Goal: Task Accomplishment & Management: Complete application form

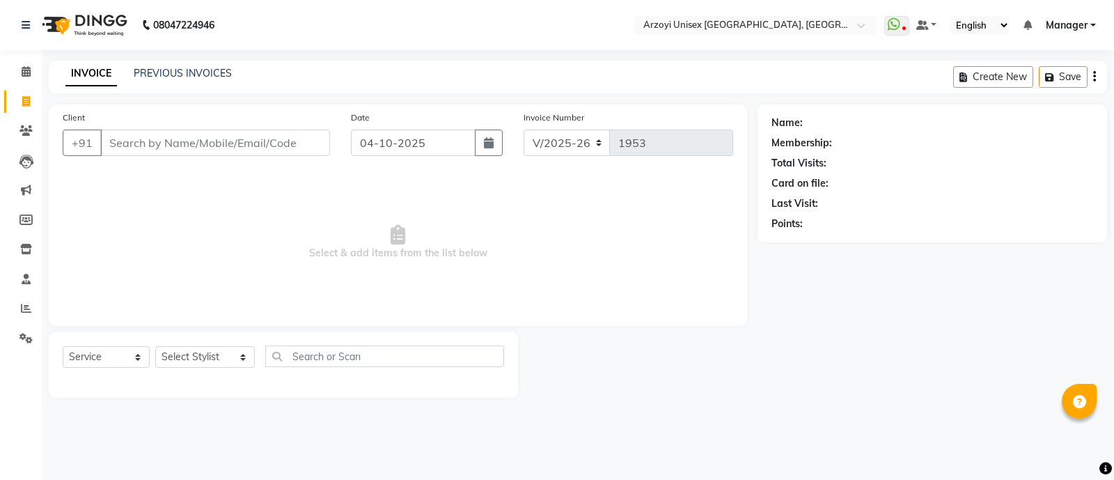
select select "5286"
select select "service"
click at [105, 358] on select "Select Service Product Membership Package Voucher Prepaid Gift Card" at bounding box center [106, 357] width 87 height 22
click at [205, 233] on span "Select & add items from the list below" at bounding box center [398, 242] width 671 height 139
click at [205, 352] on select "Select Stylist [PERSON_NAME] Mohammmed [PERSON_NAME] [PERSON_NAME] [PERSON_NAME…" at bounding box center [205, 357] width 100 height 22
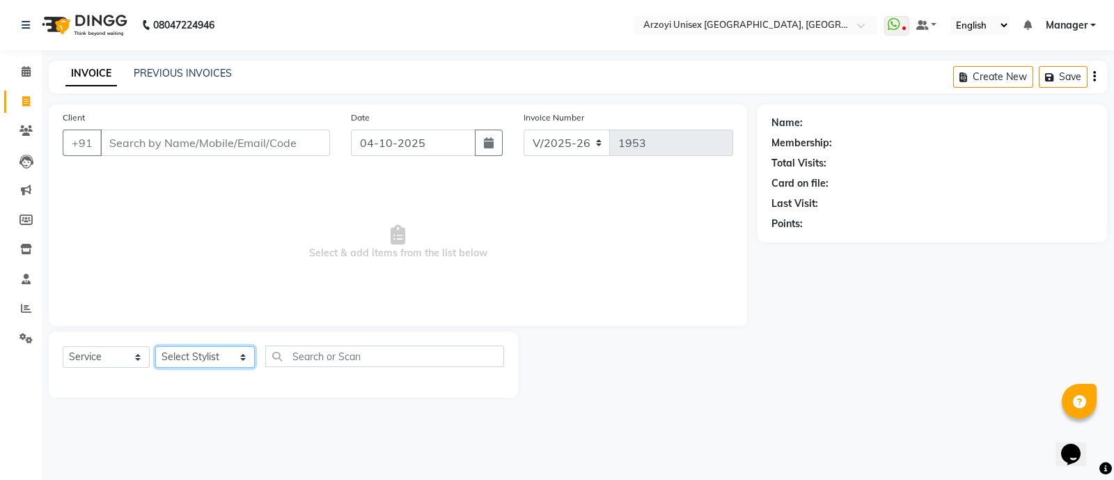
select select "36059"
click at [155, 347] on select "Select Stylist [PERSON_NAME] Mohammmed [PERSON_NAME] [PERSON_NAME] [PERSON_NAME…" at bounding box center [205, 357] width 100 height 22
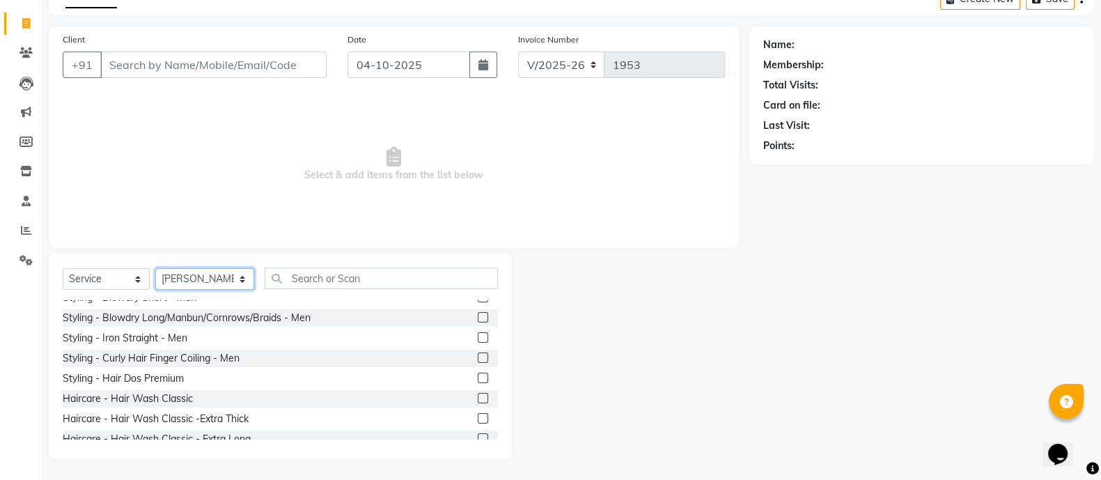
scroll to position [621, 0]
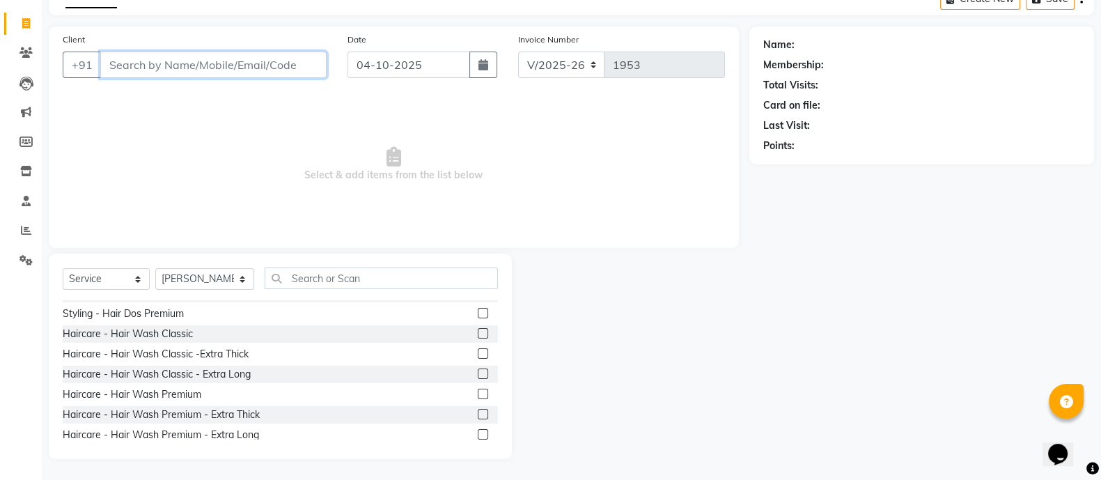
click at [251, 52] on input "Client" at bounding box center [213, 65] width 226 height 26
click at [148, 69] on input "961970454" at bounding box center [177, 65] width 155 height 26
type input "9619707454"
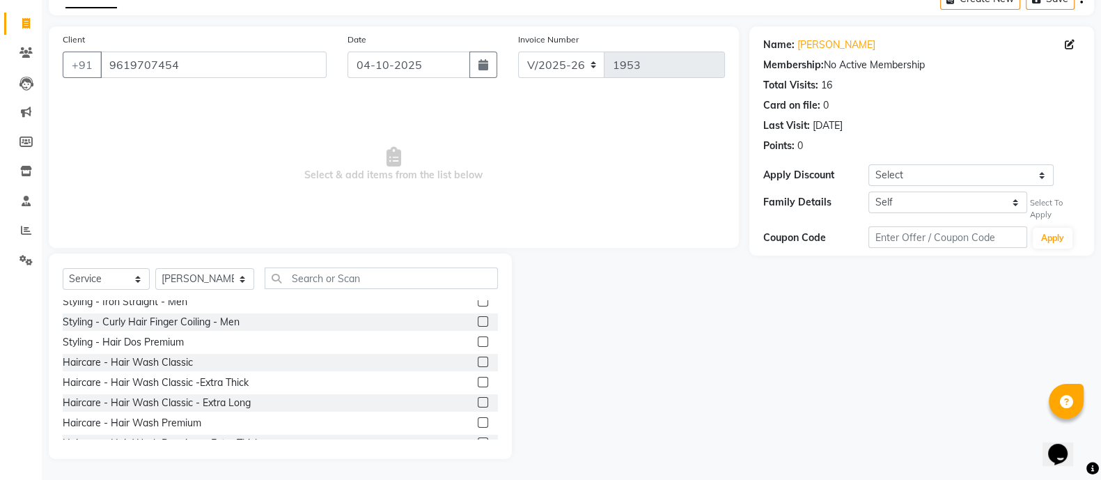
scroll to position [591, 0]
click at [317, 279] on input "text" at bounding box center [381, 278] width 233 height 22
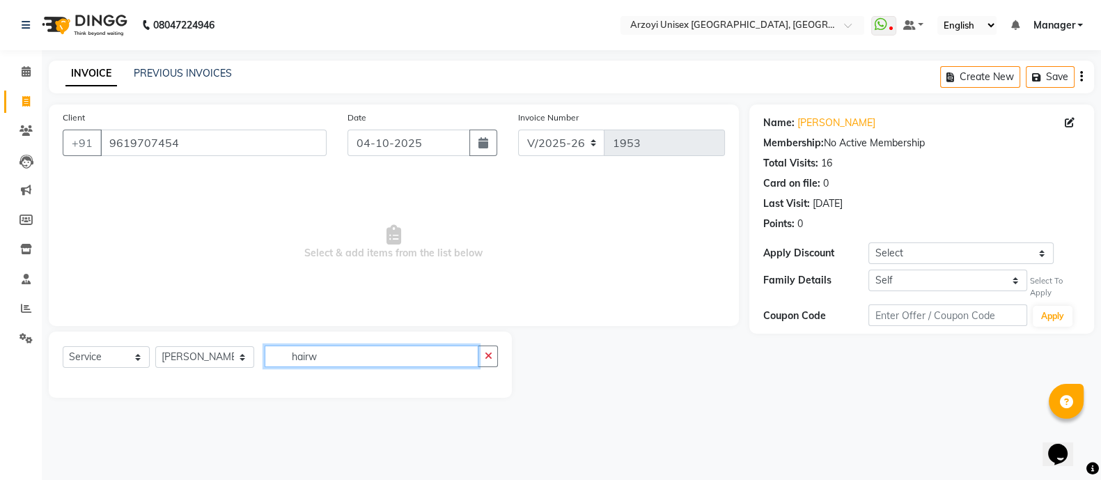
scroll to position [0, 0]
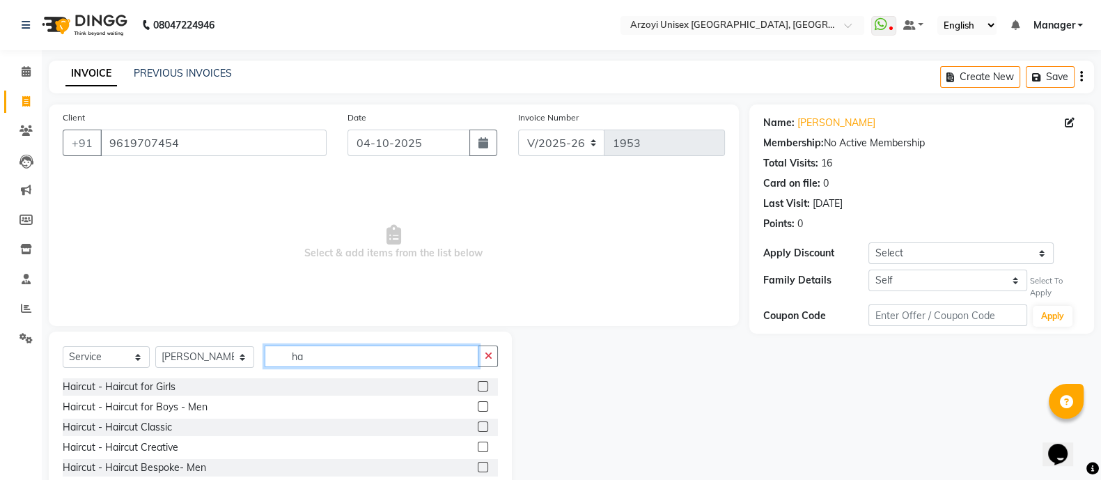
type input "h"
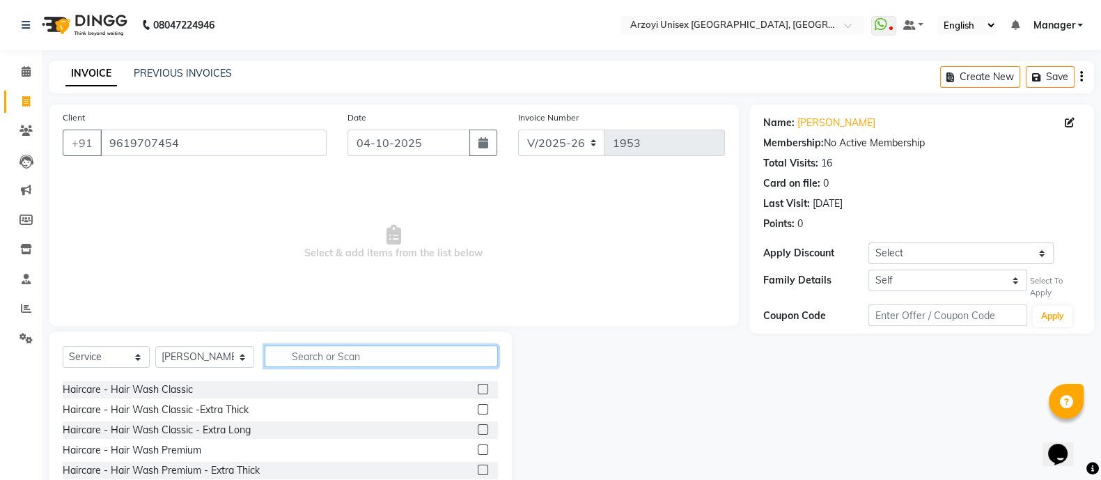
scroll to position [643, 0]
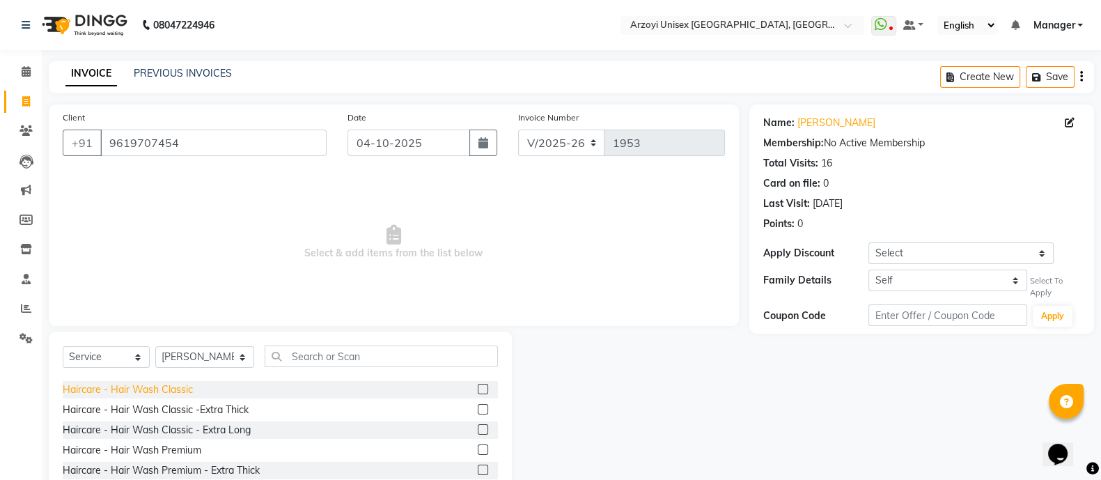
click at [188, 386] on div "Haircare - Hair Wash Classic" at bounding box center [128, 389] width 130 height 15
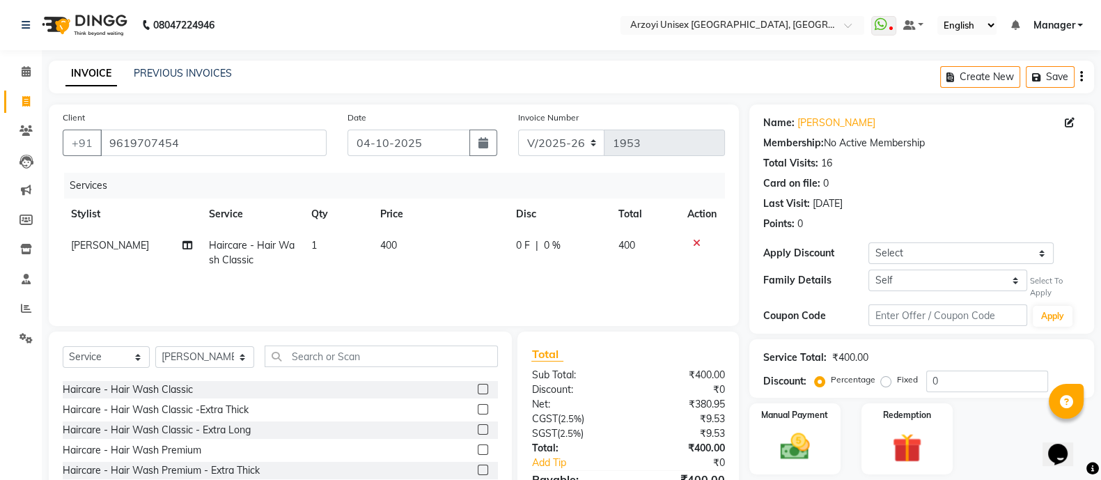
click at [478, 388] on label at bounding box center [483, 389] width 10 height 10
click at [478, 388] on input "checkbox" at bounding box center [482, 389] width 9 height 9
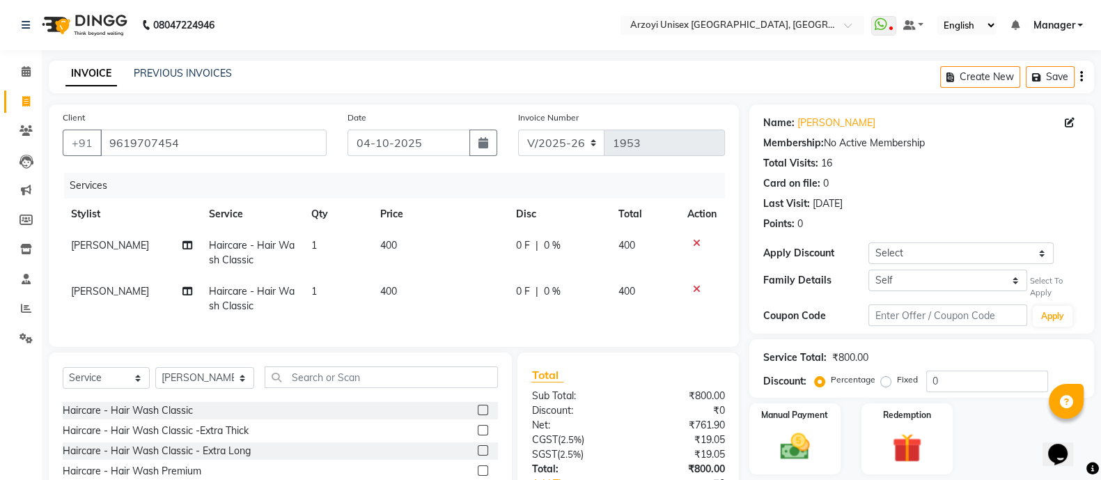
click at [693, 288] on icon at bounding box center [697, 289] width 8 height 10
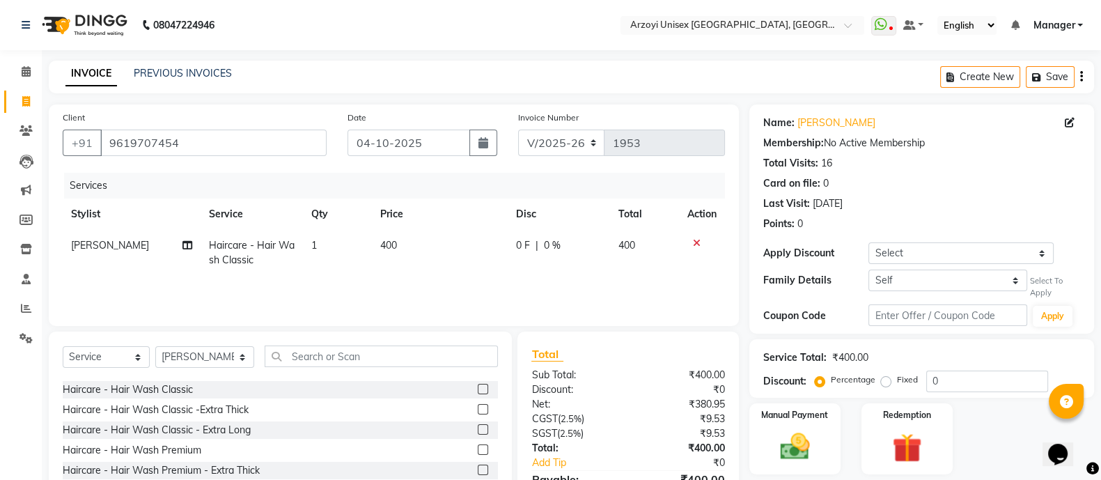
scroll to position [78, 0]
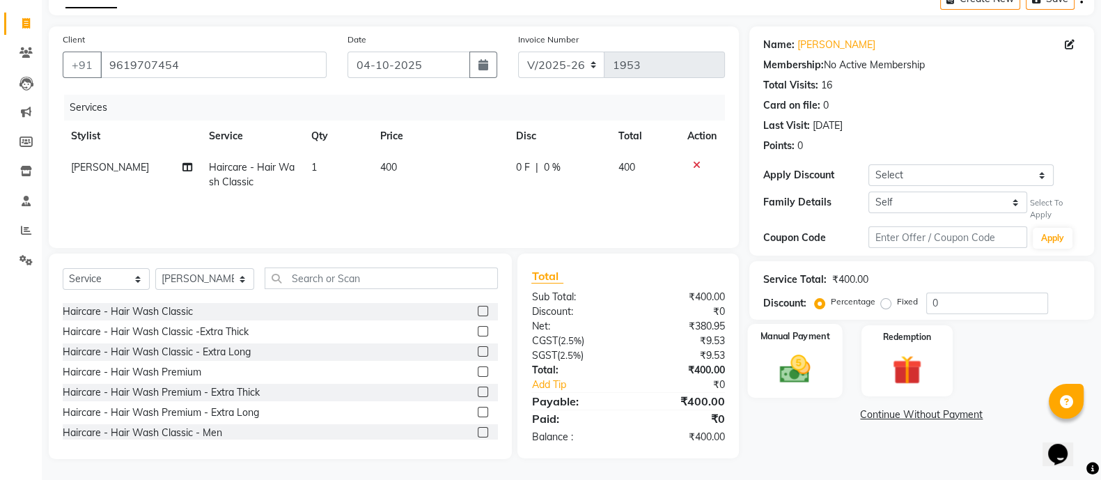
click at [799, 367] on img at bounding box center [794, 368] width 49 height 35
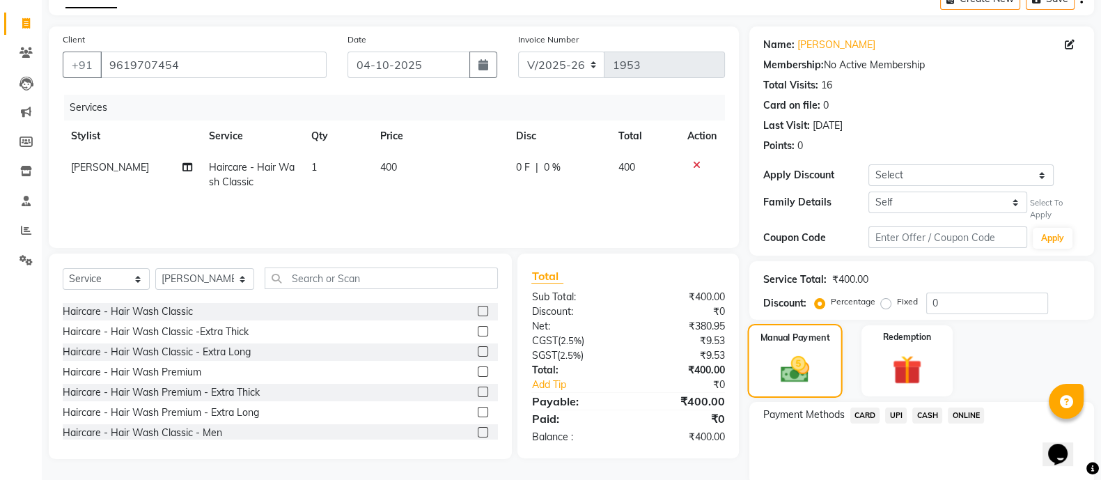
scroll to position [132, 0]
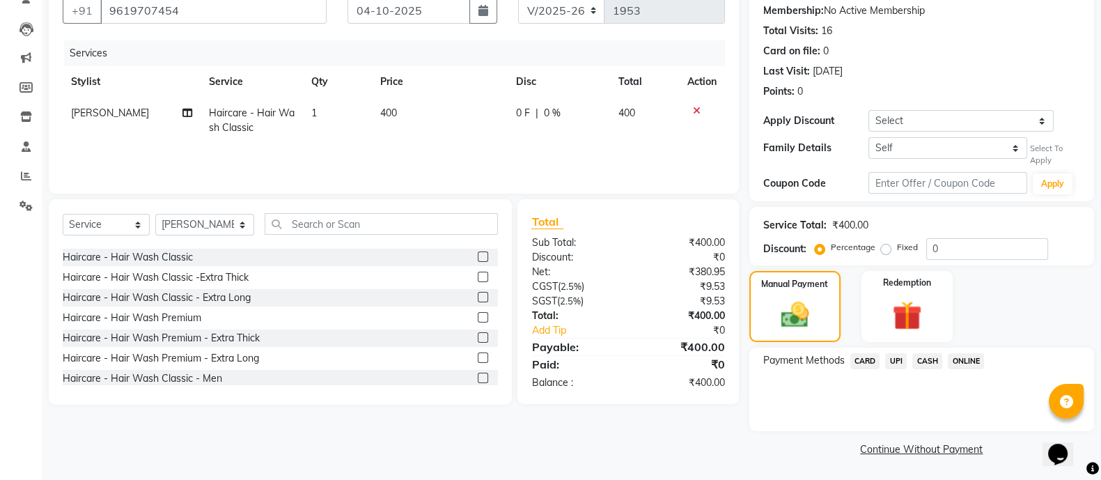
click at [957, 359] on span "ONLINE" at bounding box center [966, 361] width 36 height 16
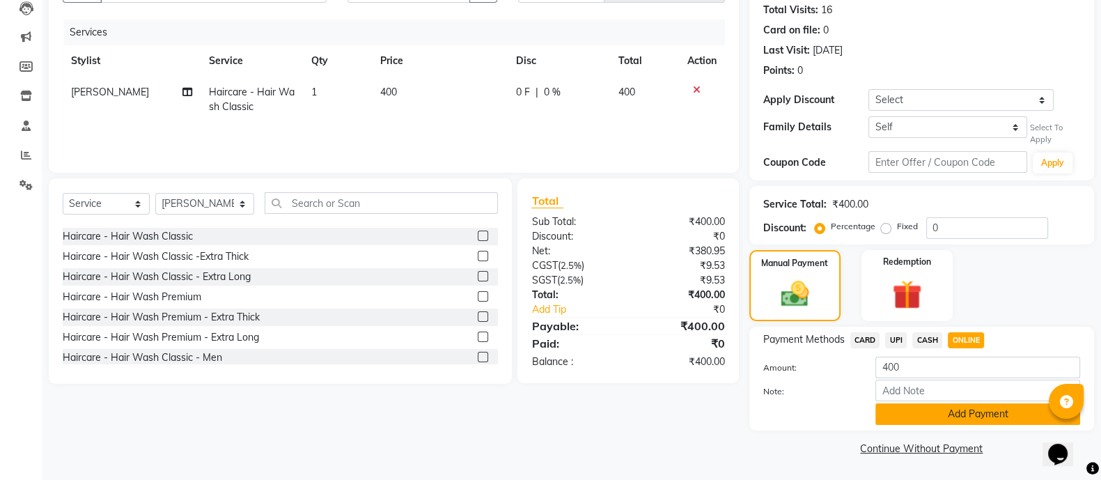
scroll to position [0, 0]
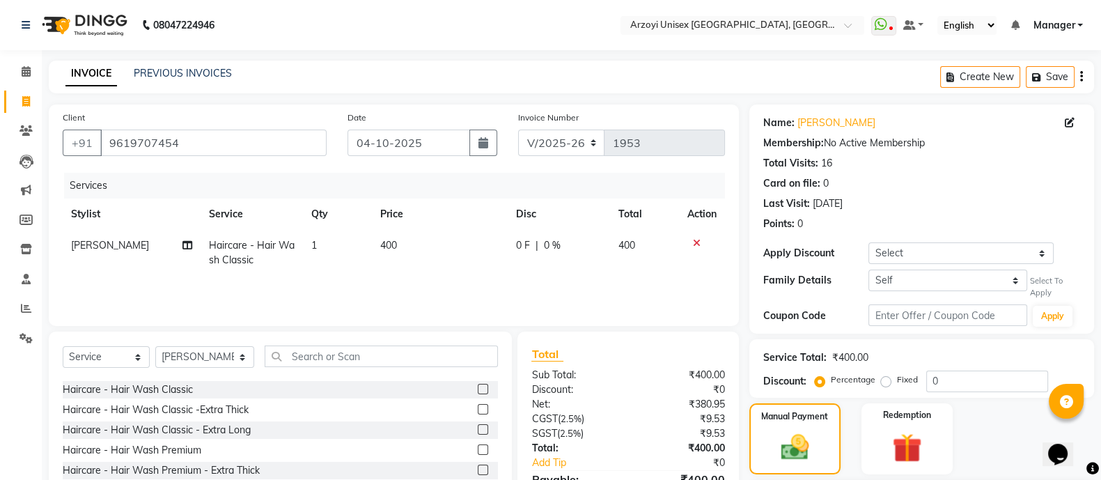
click at [698, 242] on icon at bounding box center [697, 243] width 8 height 10
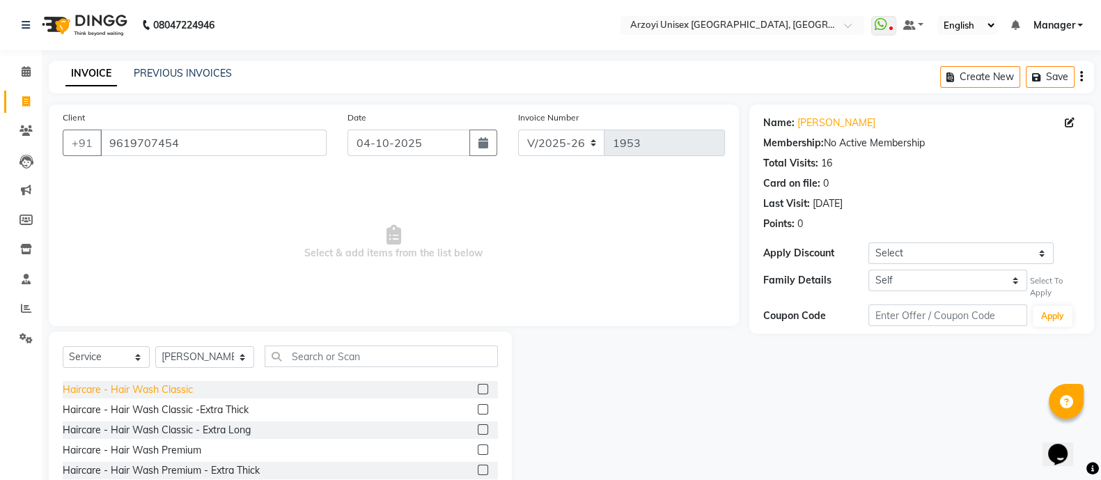
click at [155, 382] on div "Haircare - Hair Wash Classic" at bounding box center [128, 389] width 130 height 15
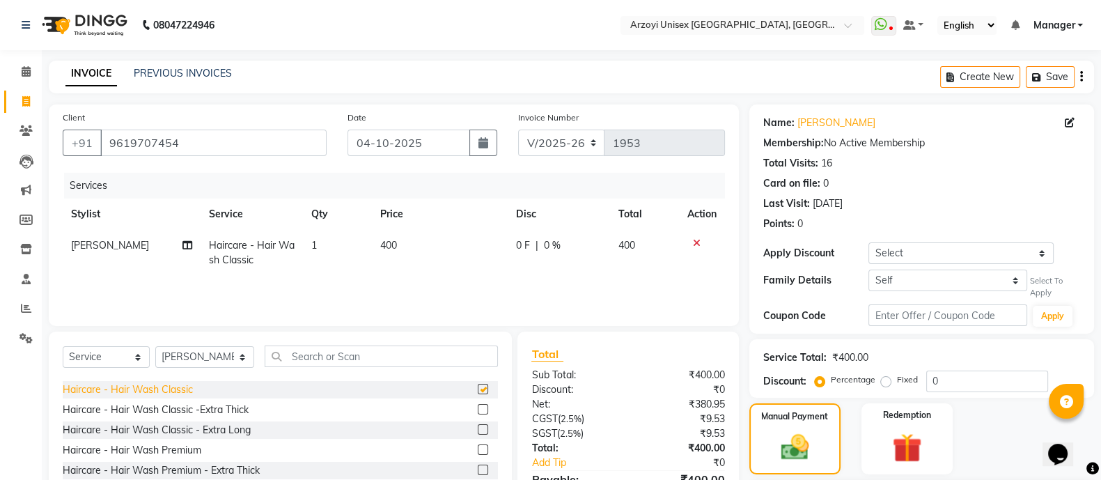
checkbox input "false"
click at [120, 360] on select "Select Service Product Membership Package Voucher Prepaid Gift Card" at bounding box center [106, 357] width 87 height 22
click at [696, 242] on icon at bounding box center [697, 243] width 8 height 10
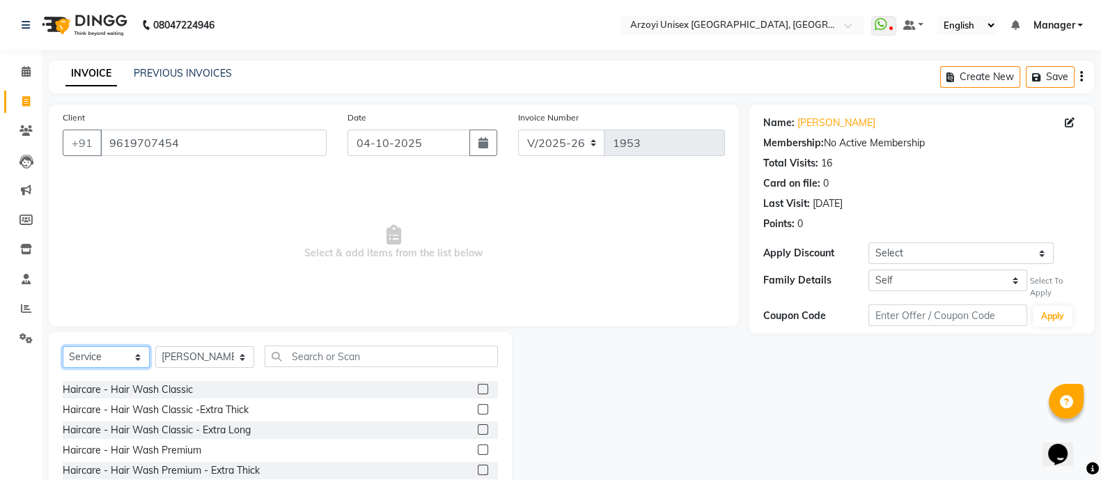
click at [117, 347] on select "Select Service Product Membership Package Voucher Prepaid Gift Card" at bounding box center [106, 357] width 87 height 22
select select "membership"
click at [63, 347] on select "Select Service Product Membership Package Voucher Prepaid Gift Card" at bounding box center [106, 357] width 87 height 22
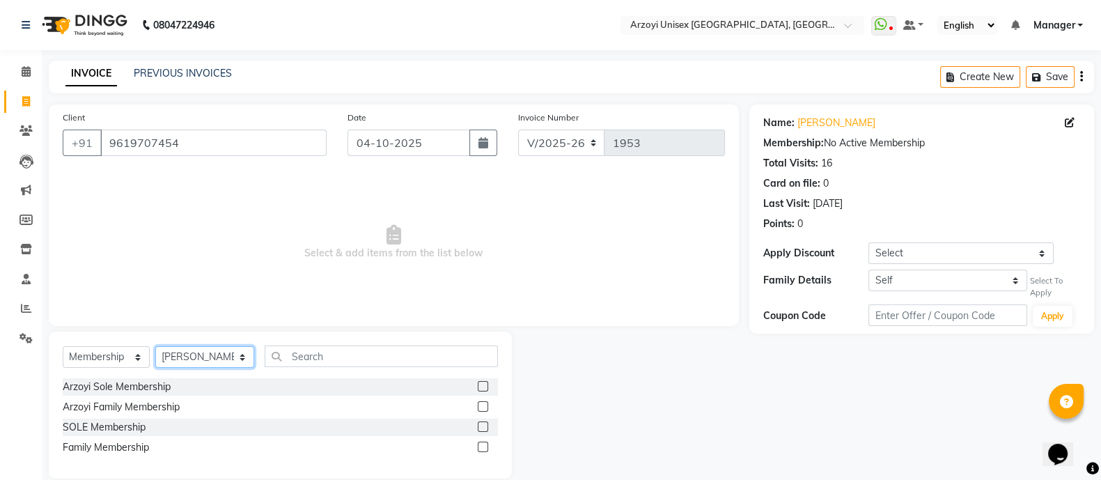
click at [223, 361] on select "Select Stylist [PERSON_NAME] Mohammmed [PERSON_NAME] [PERSON_NAME] [PERSON_NAME…" at bounding box center [204, 357] width 99 height 22
select select "36089"
click at [155, 347] on select "Select Stylist [PERSON_NAME] Mohammmed [PERSON_NAME] [PERSON_NAME] [PERSON_NAME…" at bounding box center [204, 357] width 99 height 22
click at [479, 448] on label at bounding box center [483, 446] width 10 height 10
click at [479, 448] on input "checkbox" at bounding box center [482, 447] width 9 height 9
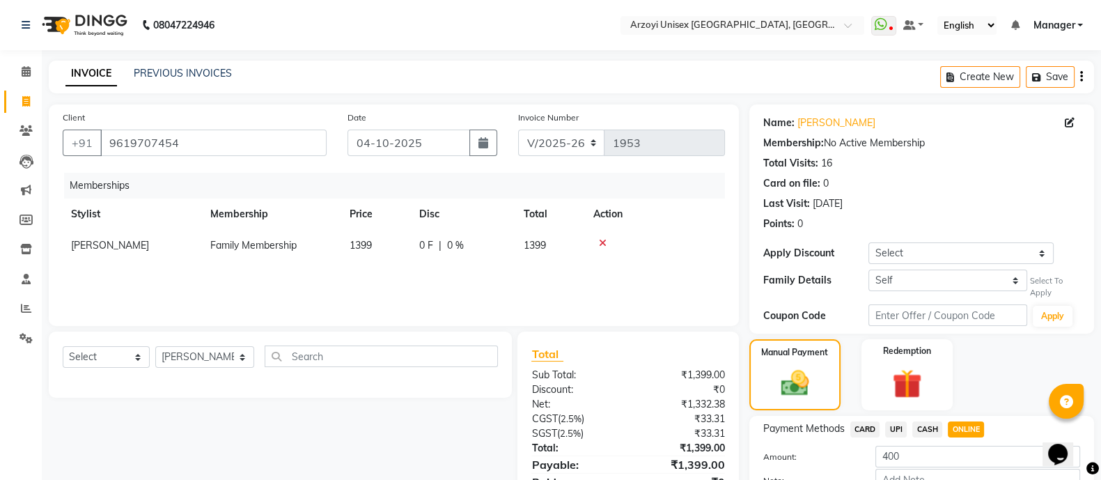
click at [606, 245] on icon at bounding box center [603, 243] width 8 height 10
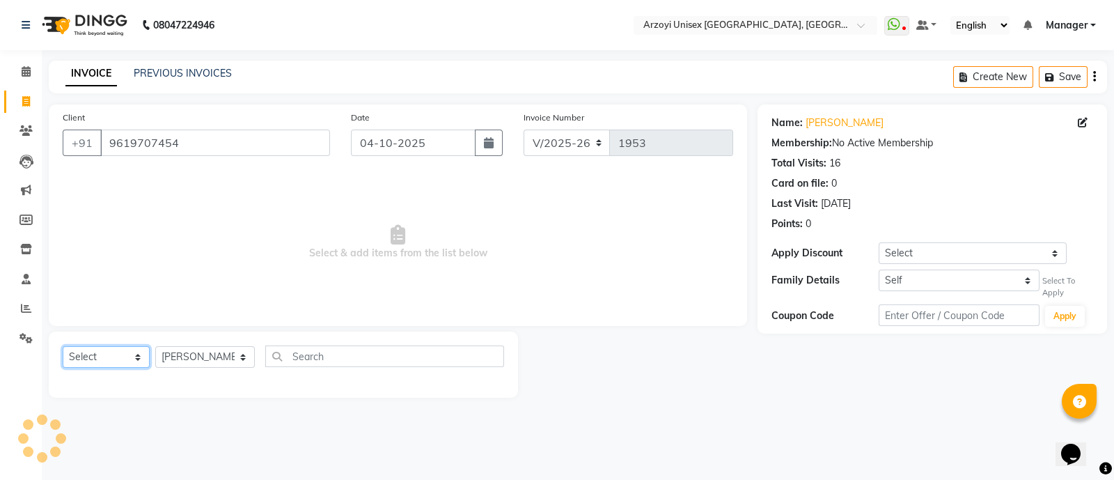
click at [143, 359] on select "Select Service Product Membership Package Voucher Prepaid Gift Card" at bounding box center [106, 357] width 87 height 22
select select "service"
click at [63, 347] on select "Select Service Product Membership Package Voucher Prepaid Gift Card" at bounding box center [106, 357] width 87 height 22
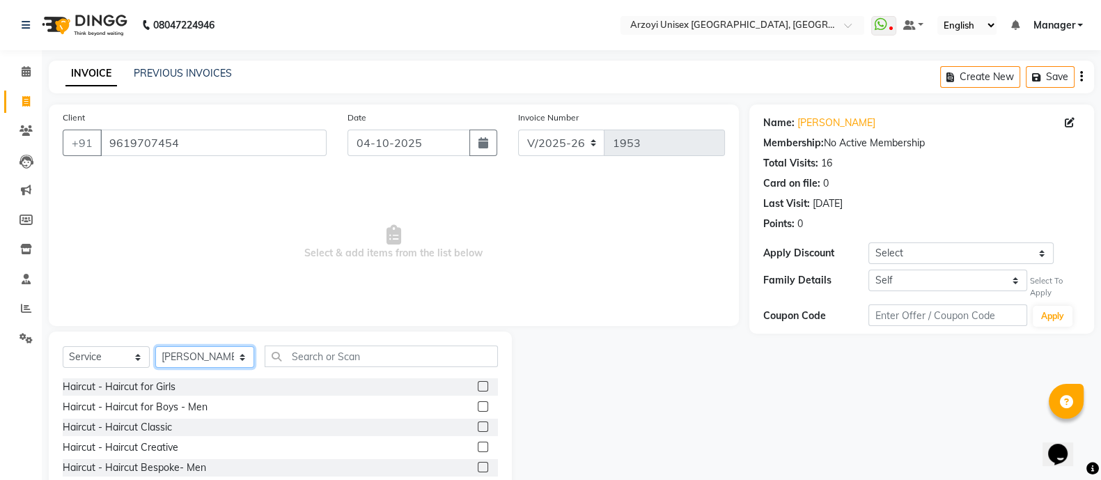
click at [221, 352] on select "Select Stylist [PERSON_NAME] Mohammmed [PERSON_NAME] [PERSON_NAME] [PERSON_NAME…" at bounding box center [204, 357] width 99 height 22
select select "36059"
click at [155, 347] on select "Select Stylist [PERSON_NAME] Mohammmed [PERSON_NAME] [PERSON_NAME] [PERSON_NAME…" at bounding box center [204, 357] width 99 height 22
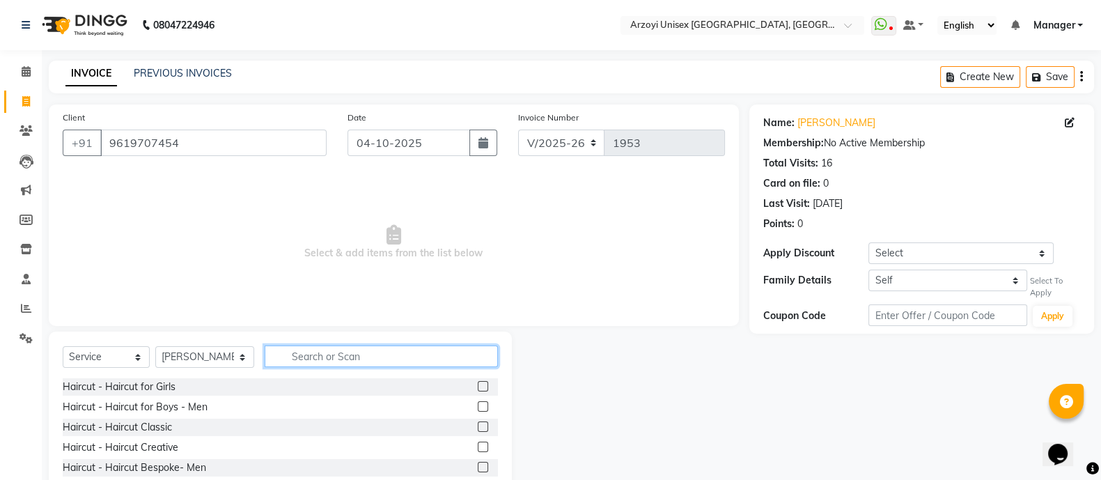
click at [361, 357] on input "text" at bounding box center [381, 356] width 233 height 22
type input "wash"
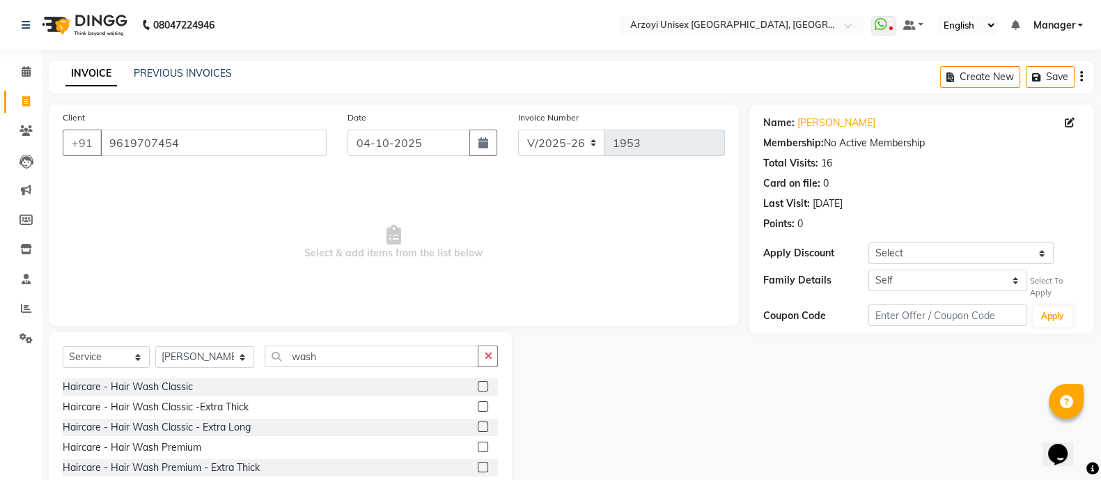
click at [478, 384] on label at bounding box center [483, 386] width 10 height 10
click at [478, 384] on input "checkbox" at bounding box center [482, 386] width 9 height 9
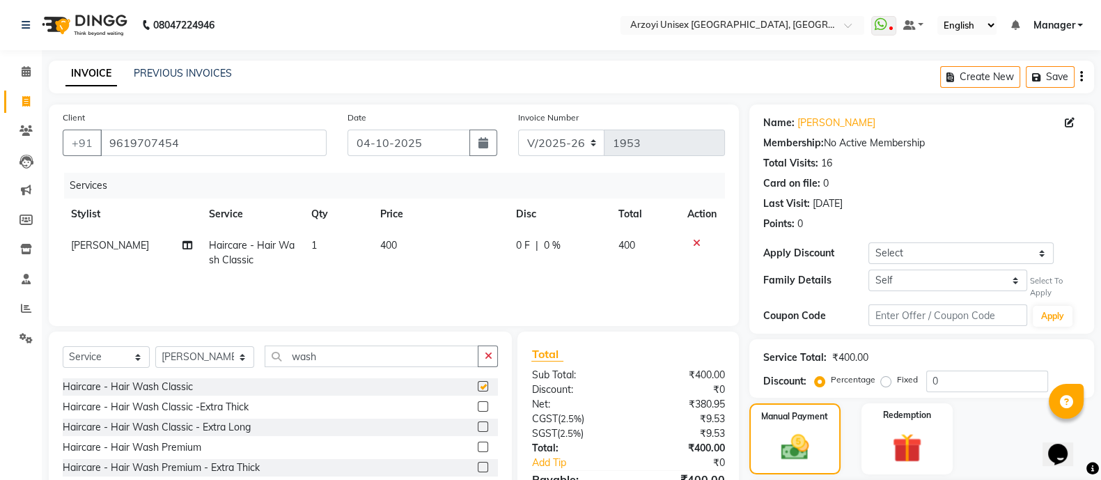
checkbox input "false"
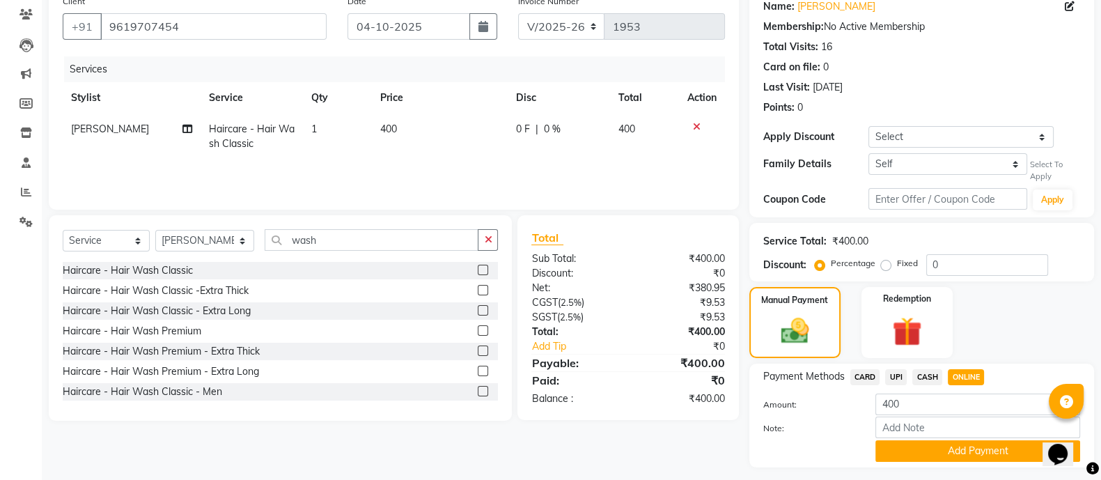
scroll to position [154, 0]
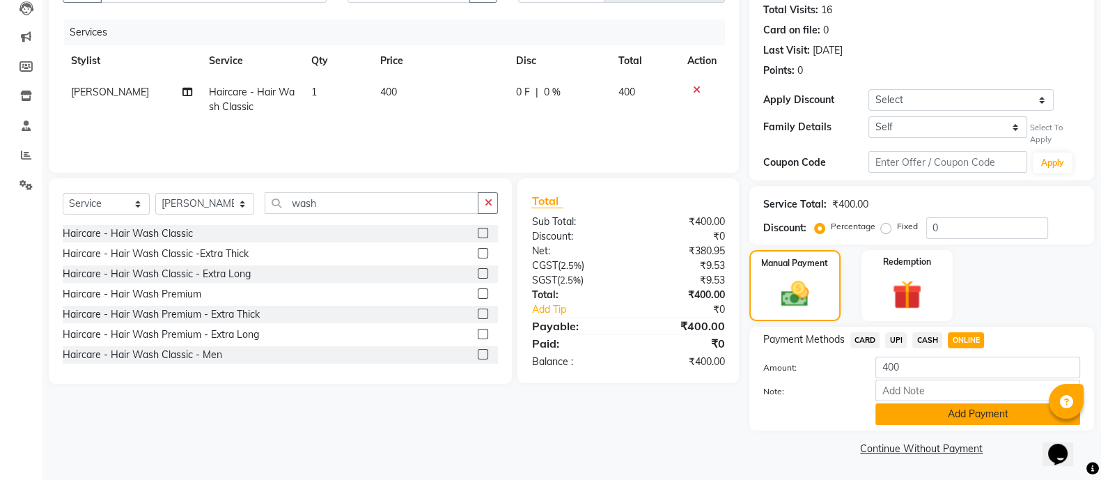
click at [977, 421] on button "Add Payment" at bounding box center [977, 414] width 205 height 22
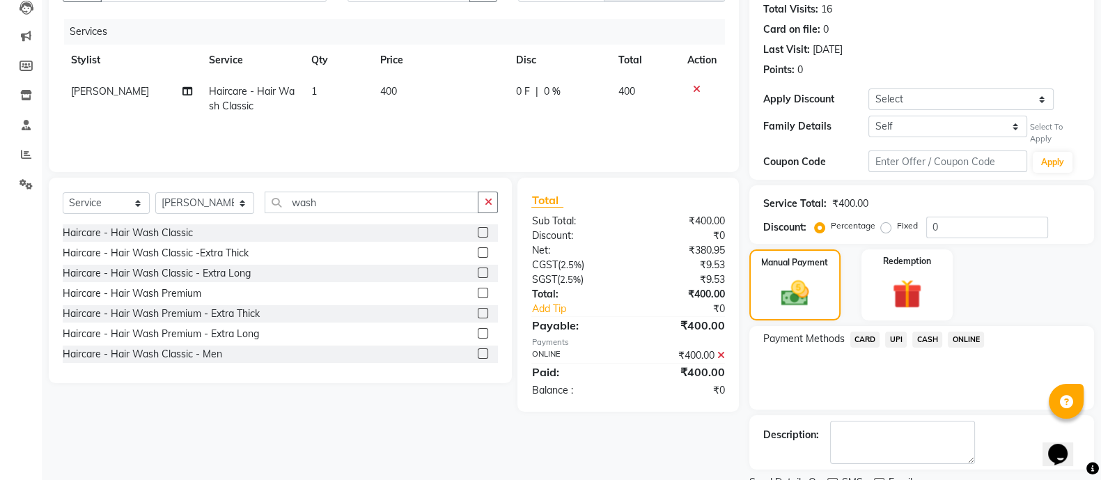
scroll to position [211, 0]
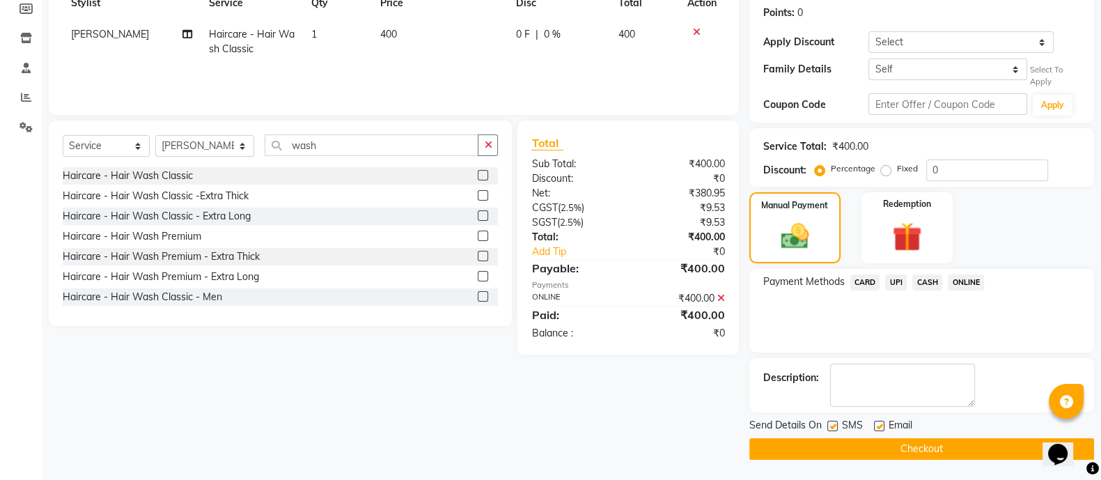
click at [958, 453] on button "Checkout" at bounding box center [921, 449] width 345 height 22
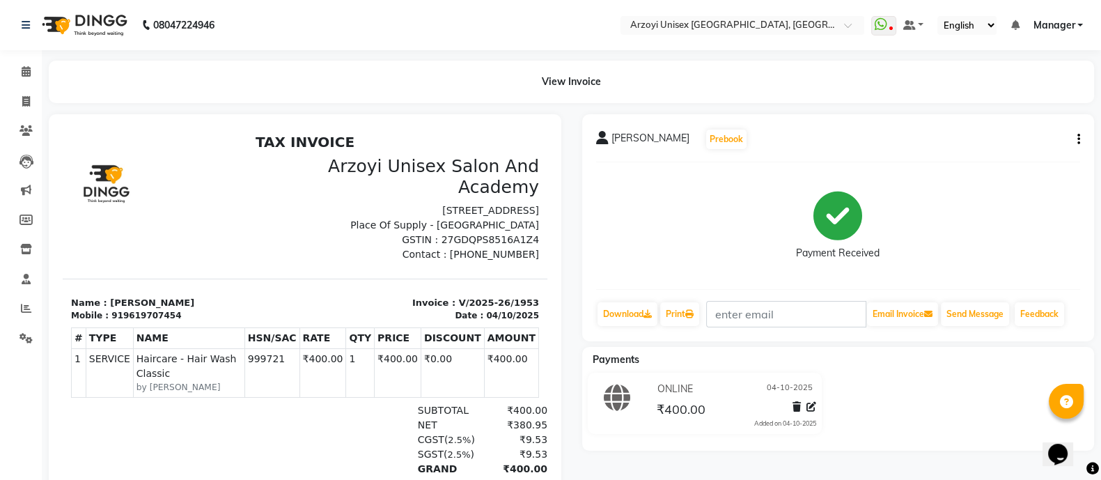
scroll to position [10, 0]
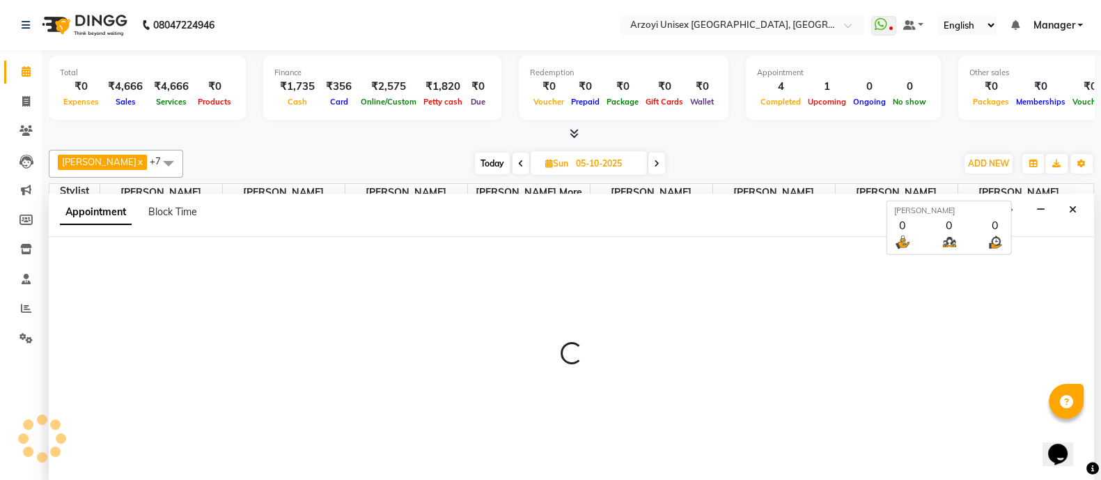
select select "660"
select select "tentative"
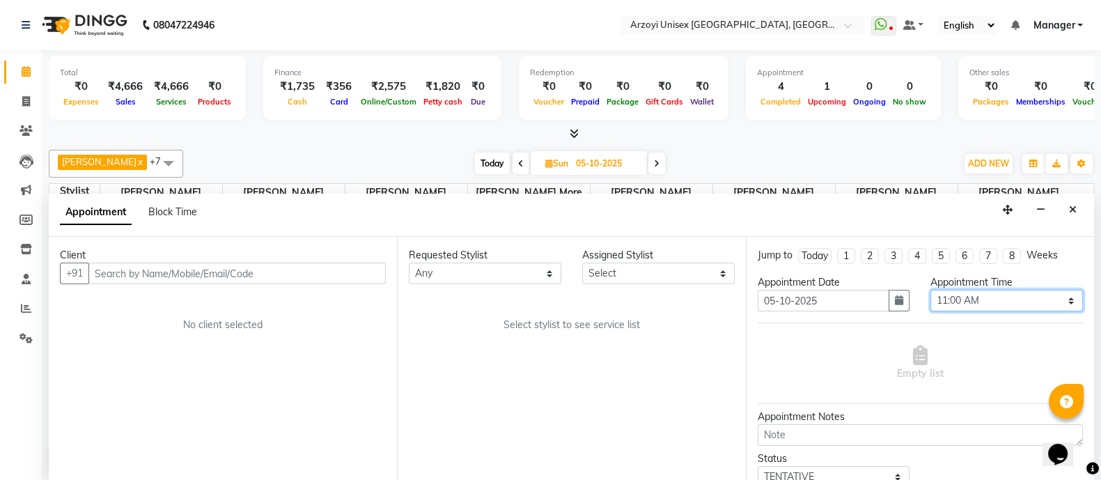
click at [959, 299] on select "Select 11:00 AM 11:15 AM 11:30 AM 11:45 AM 12:00 PM 12:15 PM 12:30 PM 12:45 PM …" at bounding box center [1006, 301] width 153 height 22
select select "780"
click at [930, 290] on select "Select 11:00 AM 11:15 AM 11:30 AM 11:45 AM 12:00 PM 12:15 PM 12:30 PM 12:45 PM …" at bounding box center [1006, 301] width 153 height 22
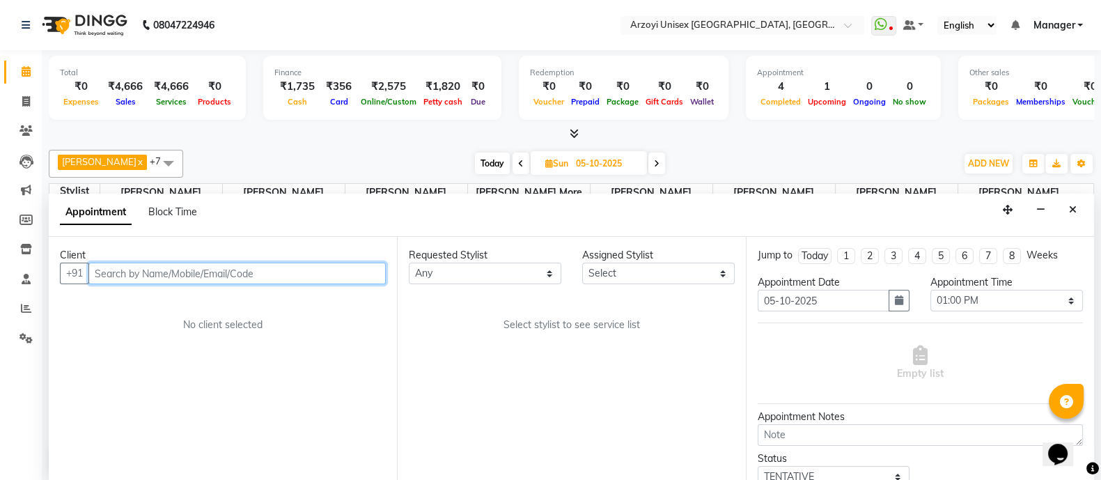
click at [351, 266] on input "text" at bounding box center [236, 274] width 297 height 22
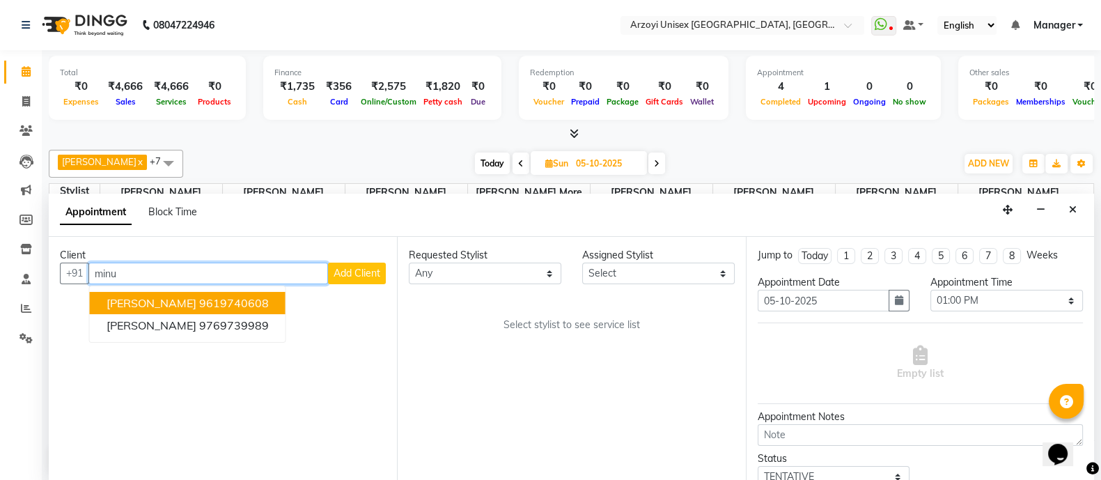
click at [237, 297] on ngb-highlight "9619740608" at bounding box center [234, 303] width 70 height 14
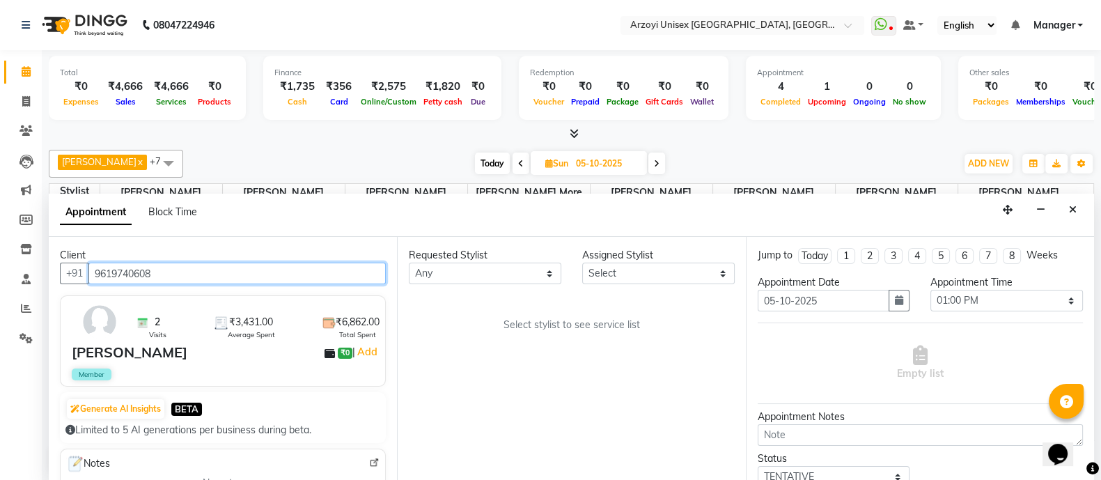
type input "9619740608"
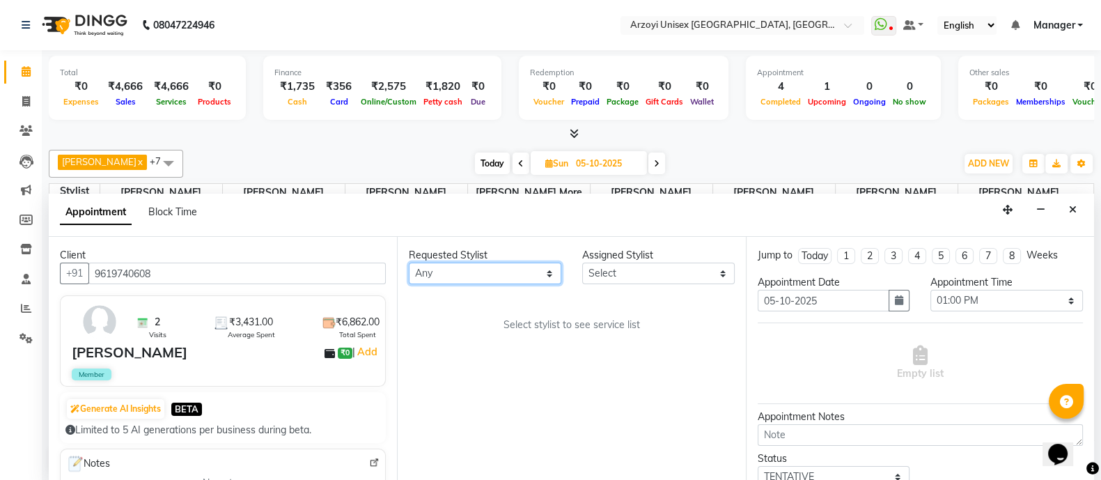
click at [452, 269] on select "Any Aatif Mohammmed Abid Salmani Irshaad Salmani Jaydeep Kumudini Bharat Kamble…" at bounding box center [485, 274] width 153 height 22
select select "70633"
click at [409, 263] on select "Any Aatif Mohammmed Abid Salmani Irshaad Salmani Jaydeep Kumudini Bharat Kamble…" at bounding box center [485, 274] width 153 height 22
select select "70633"
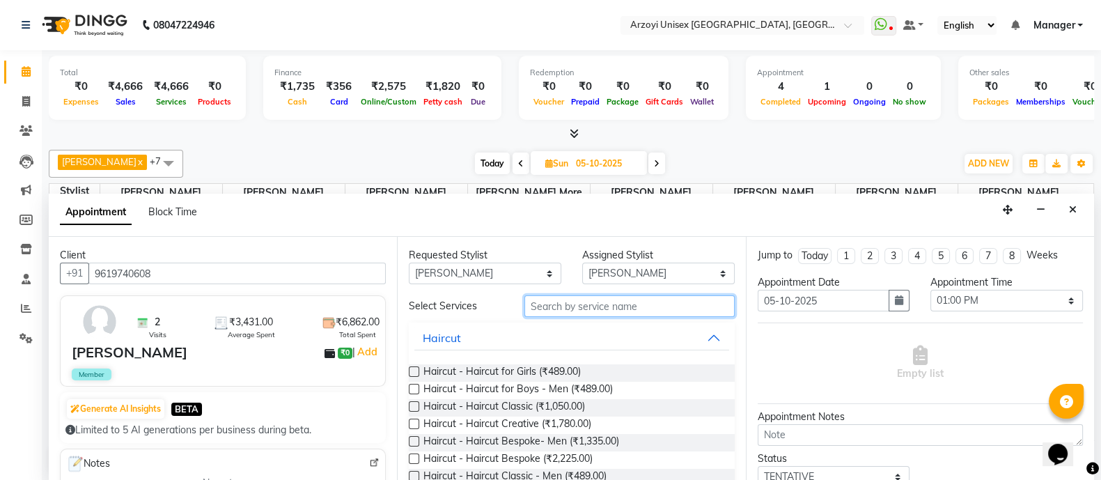
click at [565, 301] on input "text" at bounding box center [629, 306] width 210 height 22
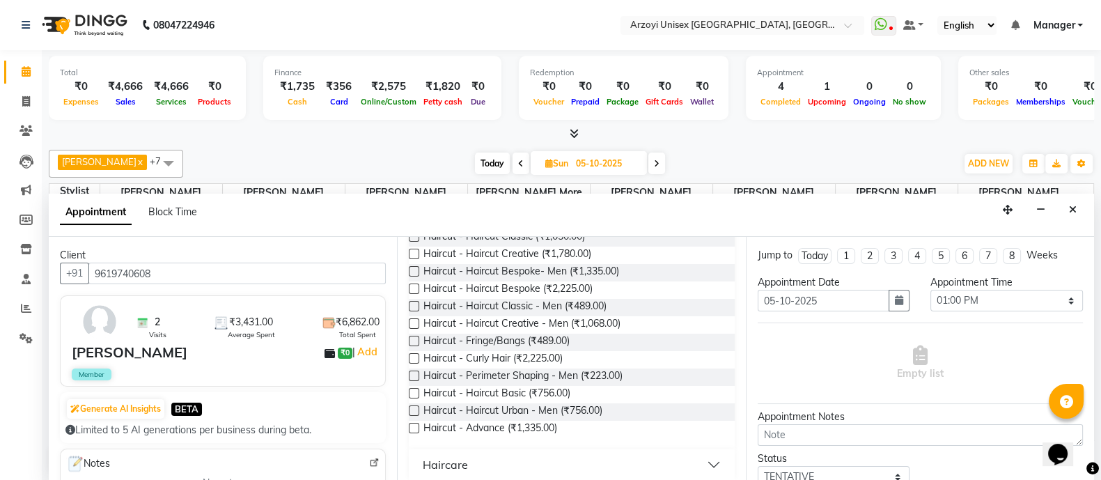
scroll to position [171, 0]
type input "haircut"
click at [412, 248] on label at bounding box center [414, 252] width 10 height 10
click at [412, 249] on input "checkbox" at bounding box center [413, 253] width 9 height 9
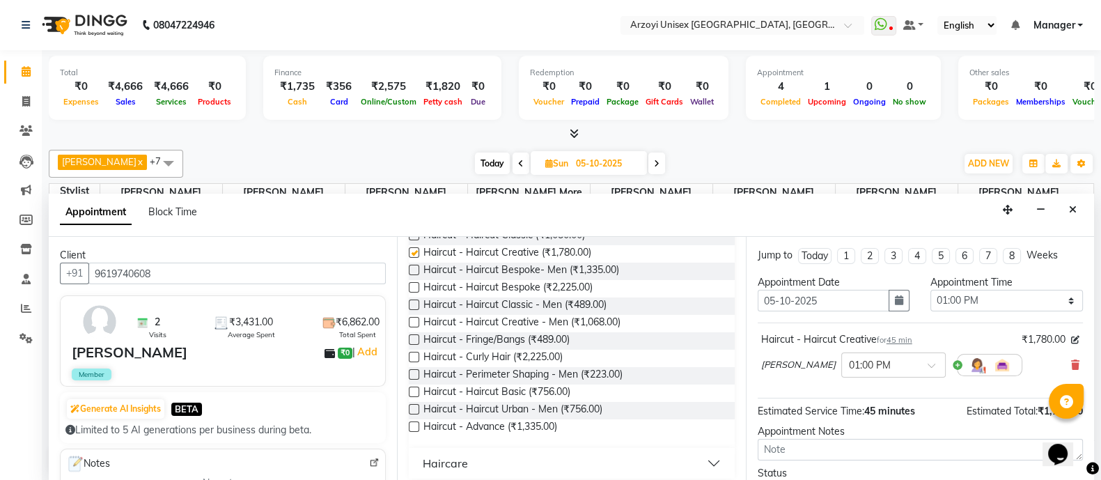
checkbox input "false"
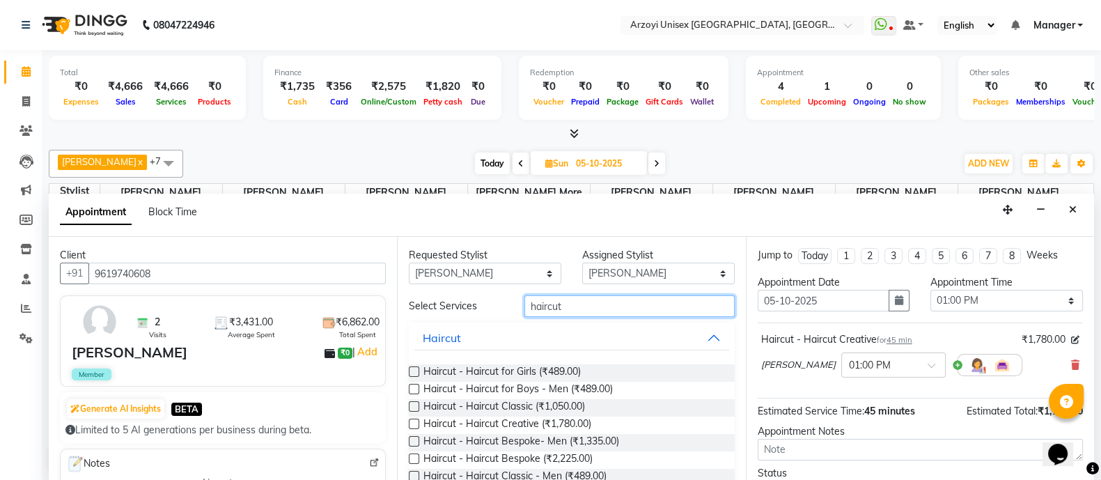
click at [567, 295] on input "haircut" at bounding box center [629, 306] width 210 height 22
type input "h"
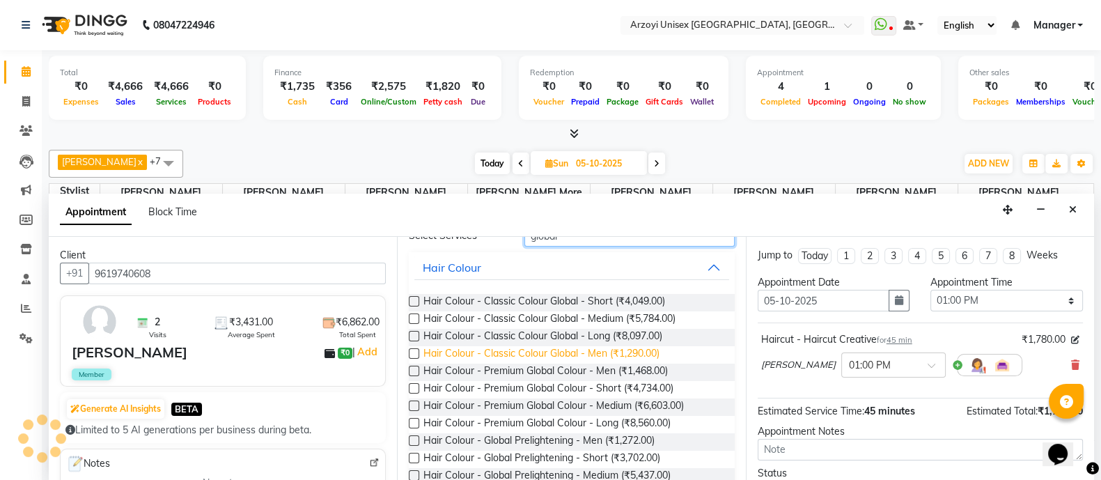
scroll to position [74, 0]
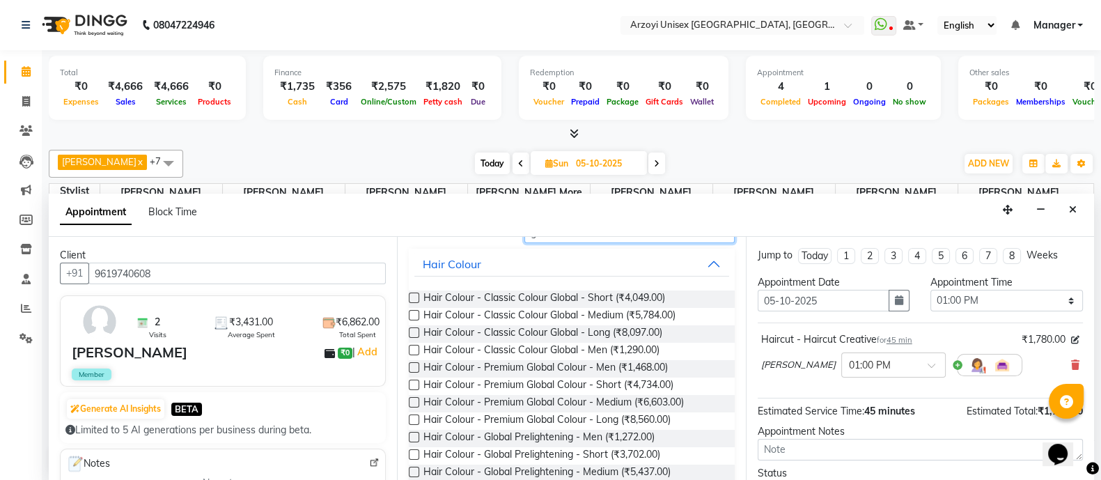
type input "global"
click at [411, 401] on label at bounding box center [414, 402] width 10 height 10
click at [411, 401] on input "checkbox" at bounding box center [413, 403] width 9 height 9
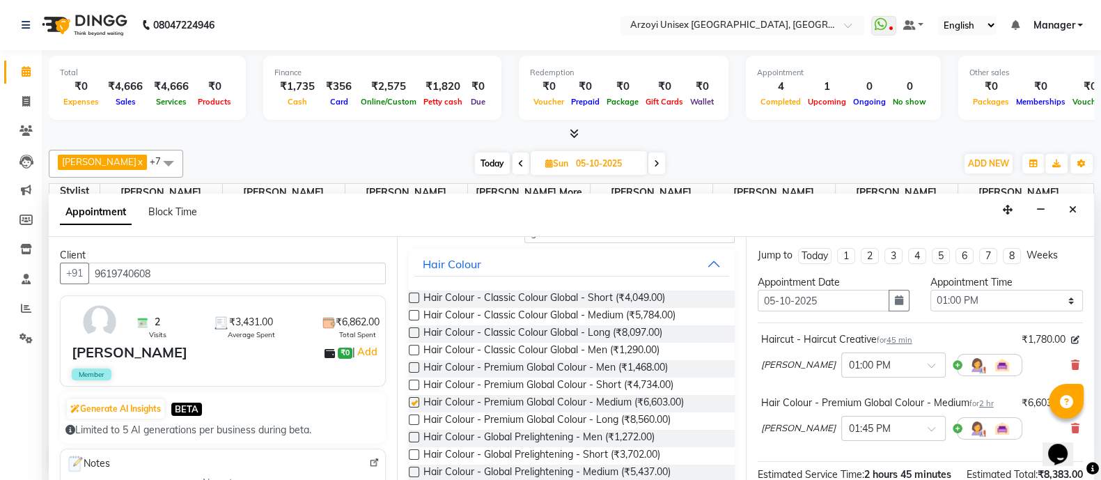
checkbox input "false"
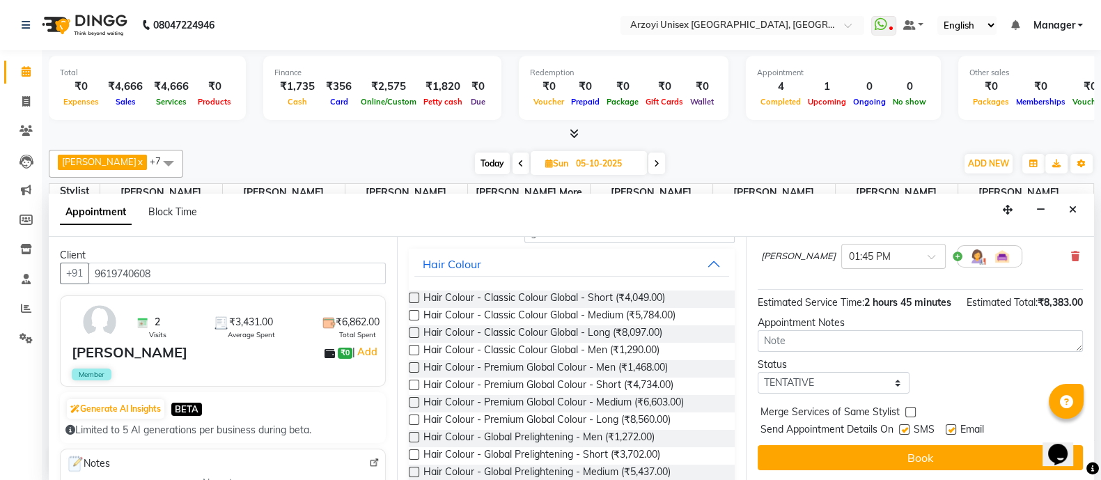
drag, startPoint x: 1081, startPoint y: 324, endPoint x: 15, endPoint y: 15, distance: 1110.5
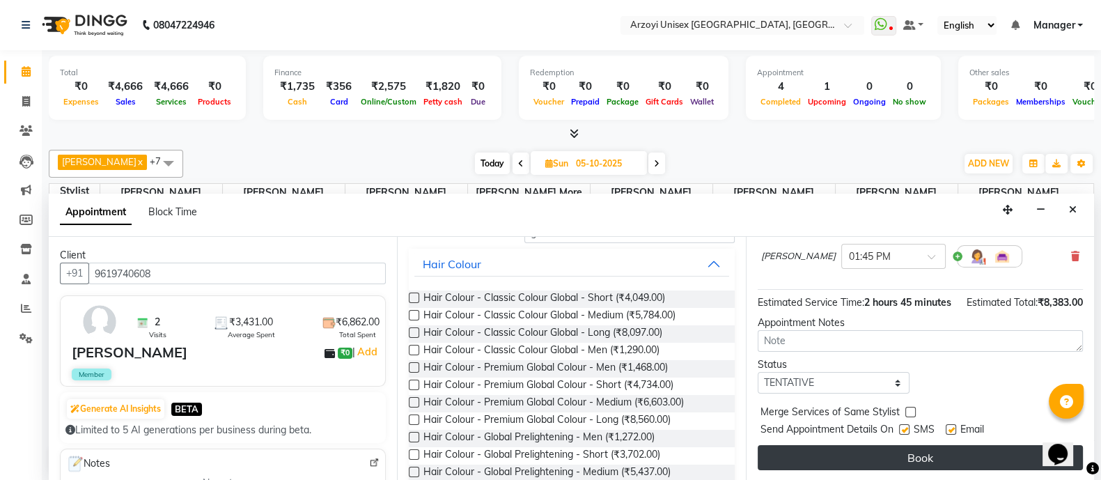
click at [879, 448] on button "Book" at bounding box center [920, 457] width 325 height 25
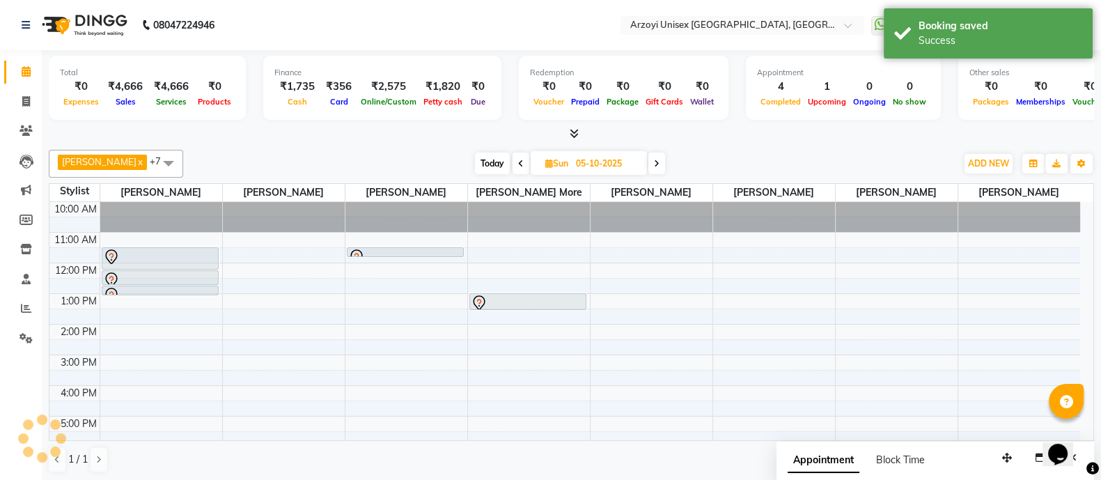
scroll to position [0, 0]
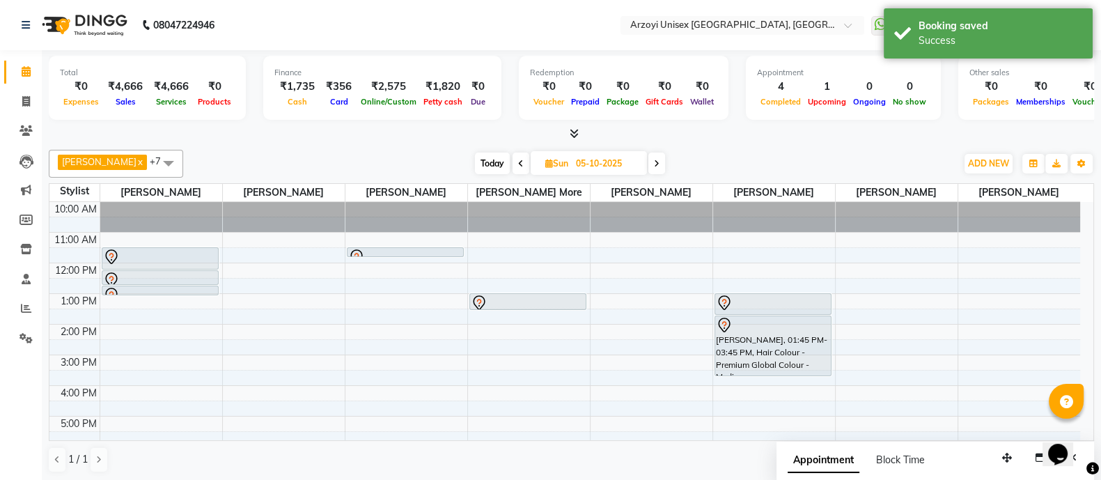
click at [491, 164] on span "Today" at bounding box center [492, 164] width 35 height 22
type input "04-10-2025"
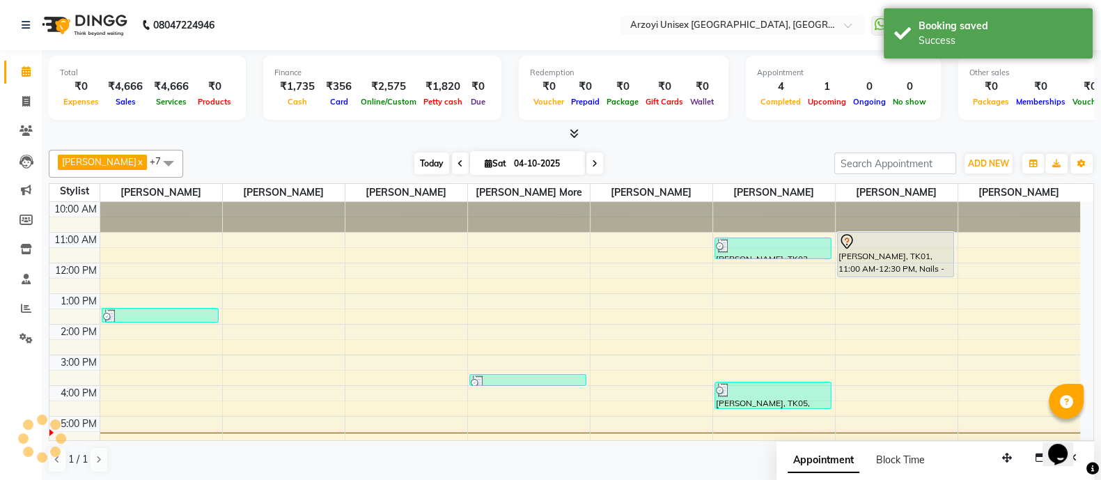
scroll to position [156, 0]
